Goal: Information Seeking & Learning: Learn about a topic

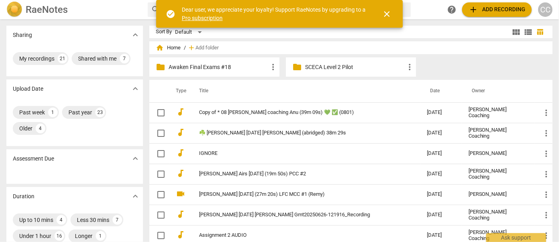
click at [202, 64] on p "Awaken Final Exams #18" at bounding box center [219, 67] width 100 height 8
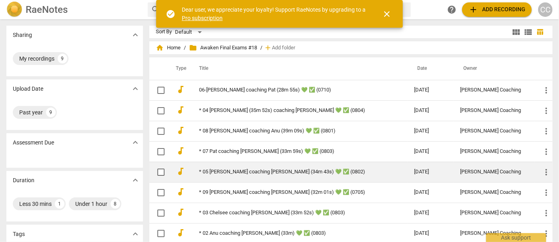
click at [232, 172] on link "* 05 [PERSON_NAME] coaching [PERSON_NAME] (34m 43s) 💚 ✅ (0802)" at bounding box center [292, 172] width 187 height 6
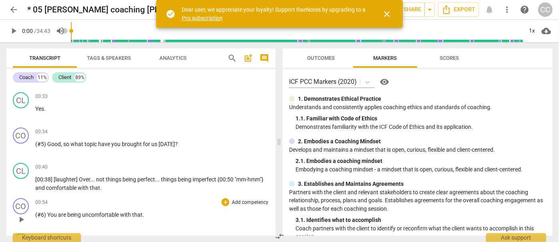
scroll to position [255, 0]
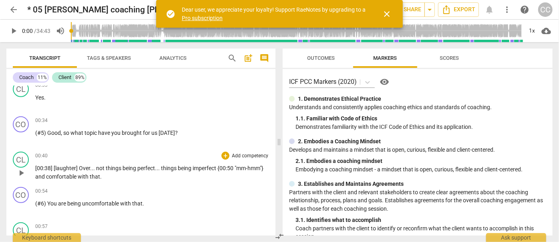
click at [40, 173] on span "and" at bounding box center [40, 176] width 11 height 6
click at [198, 165] on span "imperfect" at bounding box center [205, 168] width 25 height 6
click at [14, 31] on span "pause" at bounding box center [14, 31] width 10 height 10
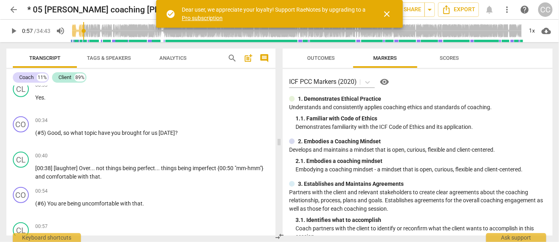
type input "57"
